Goal: Task Accomplishment & Management: Use online tool/utility

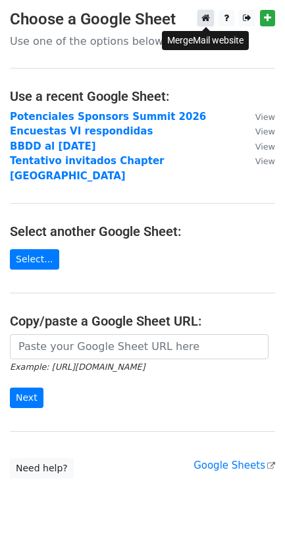
click at [205, 18] on icon at bounding box center [206, 17] width 9 height 9
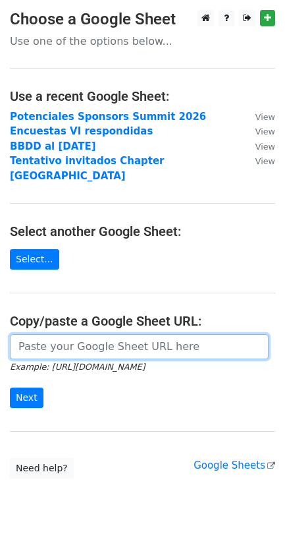
paste input "https://docs.google.com/spreadsheets/d/1zGlhthPnk-6Cy8ljiAclVHCwU596zuXO0M0niot…"
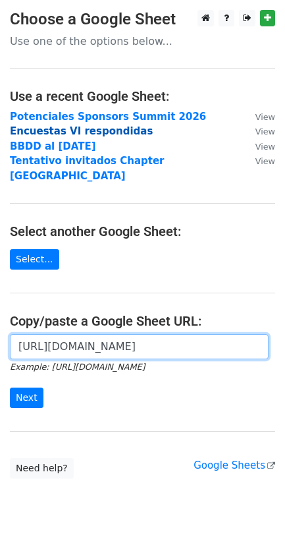
scroll to position [0, 387]
type input "https://docs.google.com/spreadsheets/d/1zGlhthPnk-6Cy8ljiAclVHCwU596zuXO0M0niot…"
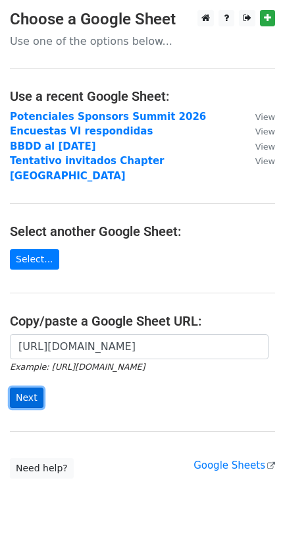
scroll to position [0, 0]
click at [34, 388] on input "Next" at bounding box center [27, 398] width 34 height 20
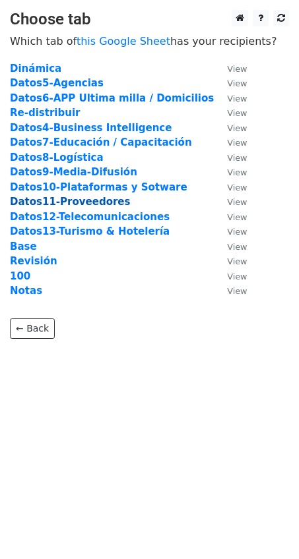
click at [57, 202] on strong "Datos11-Proveedores" at bounding box center [70, 202] width 120 height 12
click at [96, 202] on strong "Datos11-Proveedores" at bounding box center [70, 202] width 120 height 12
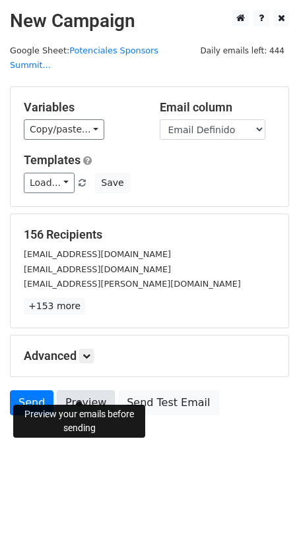
click at [69, 390] on link "Preview" at bounding box center [86, 402] width 58 height 25
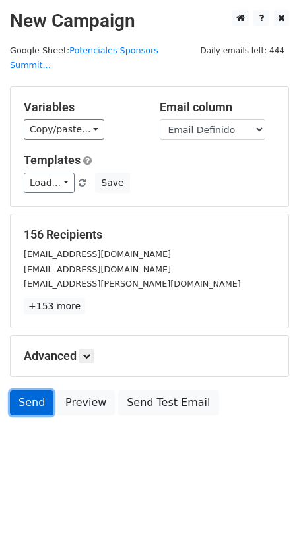
click at [27, 390] on link "Send" at bounding box center [32, 402] width 44 height 25
